Goal: Task Accomplishment & Management: Complete application form

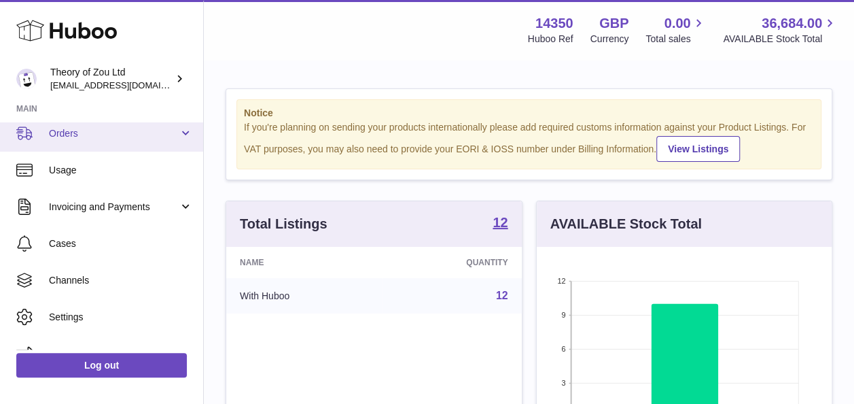
scroll to position [155, 0]
click at [120, 136] on span "Orders" at bounding box center [114, 132] width 130 height 13
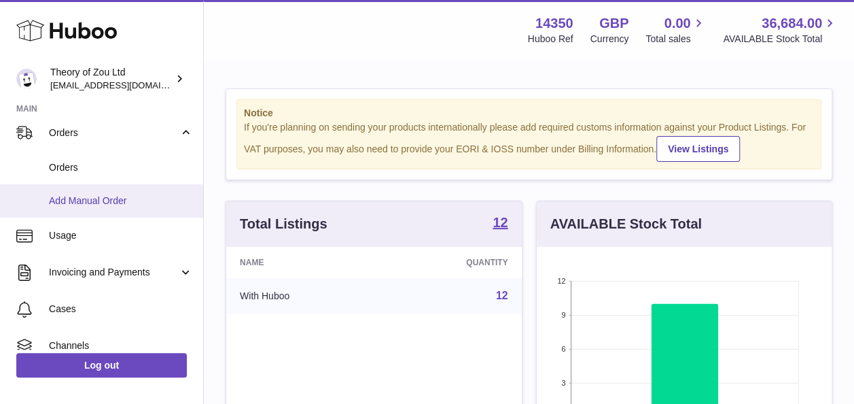
click at [141, 201] on span "Add Manual Order" at bounding box center [121, 200] width 144 height 13
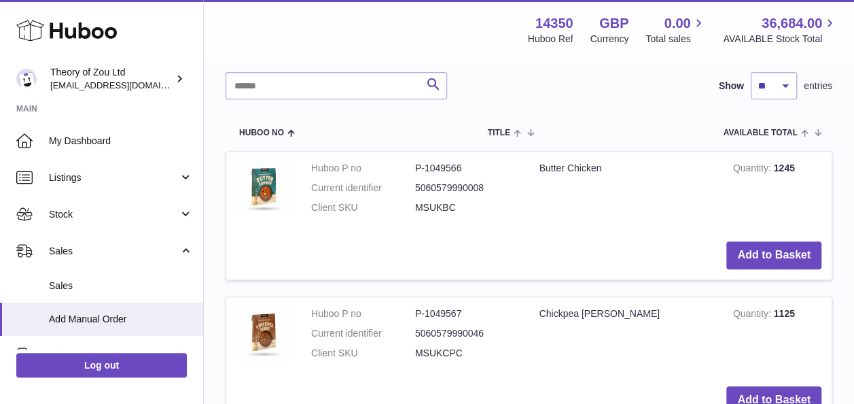
scroll to position [275, 0]
click at [758, 265] on button "Add to Basket" at bounding box center [773, 255] width 95 height 28
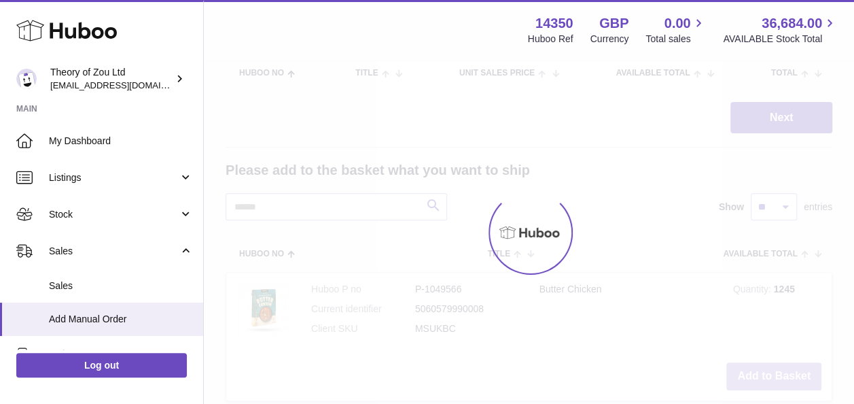
scroll to position [150, 0]
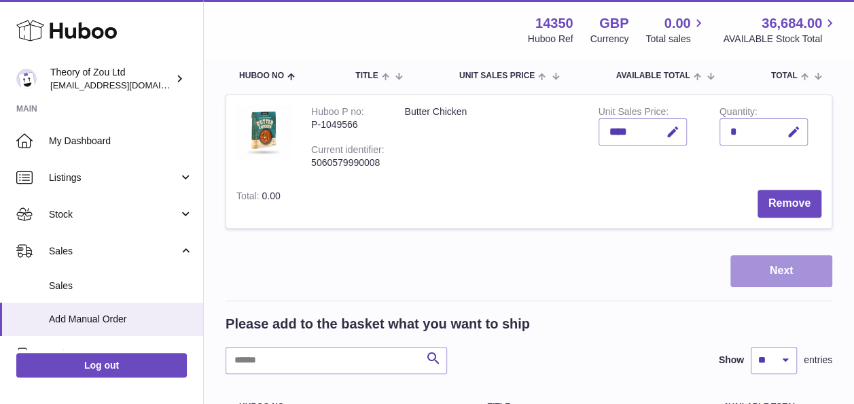
click at [799, 267] on button "Next" at bounding box center [782, 271] width 102 height 32
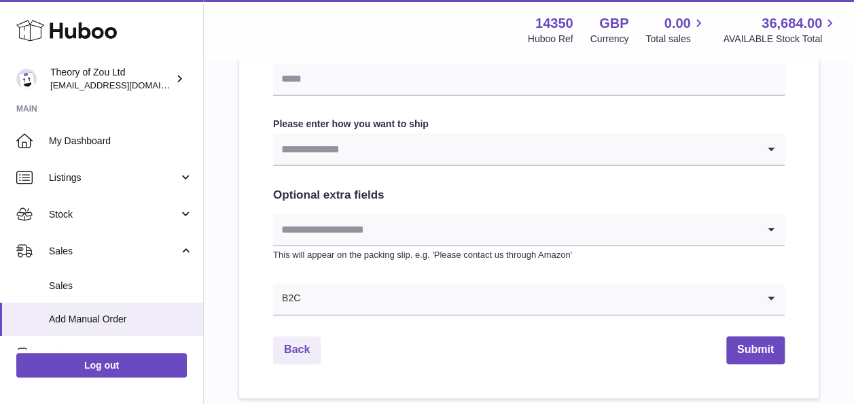
scroll to position [682, 0]
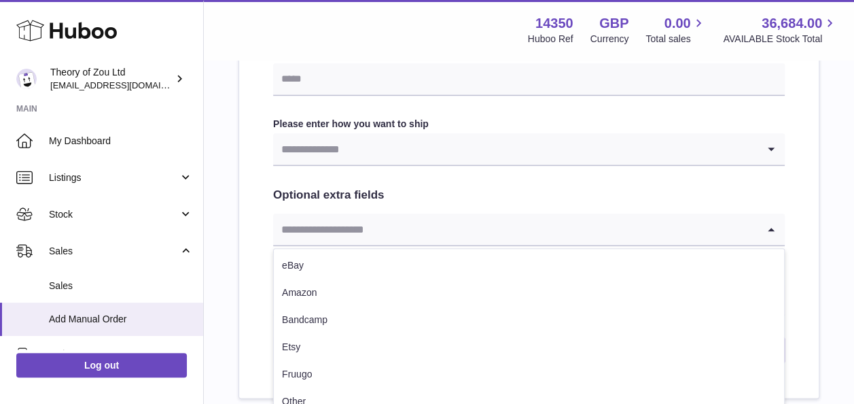
click at [518, 224] on input "Search for option" at bounding box center [515, 228] width 485 height 31
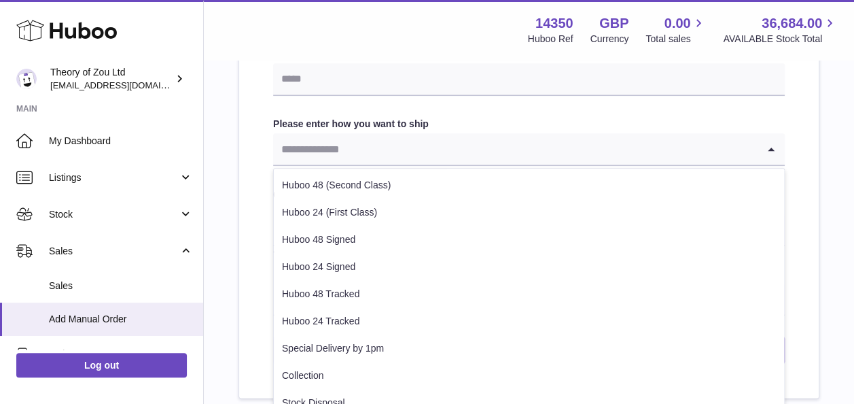
click at [517, 153] on input "Search for option" at bounding box center [515, 148] width 485 height 31
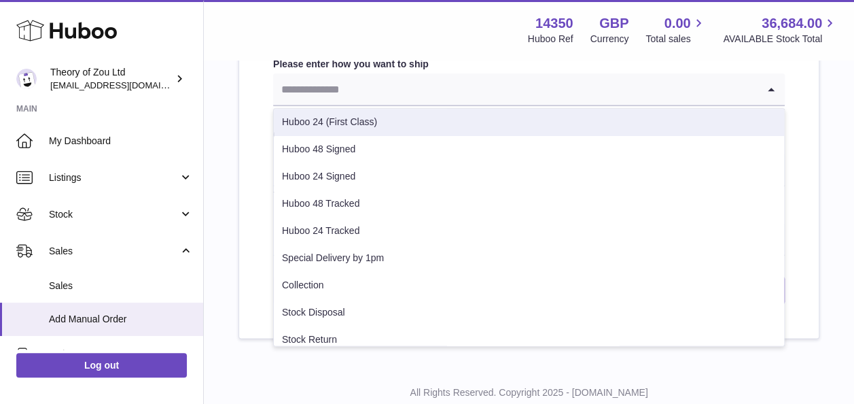
scroll to position [742, 0]
